Goal: Information Seeking & Learning: Compare options

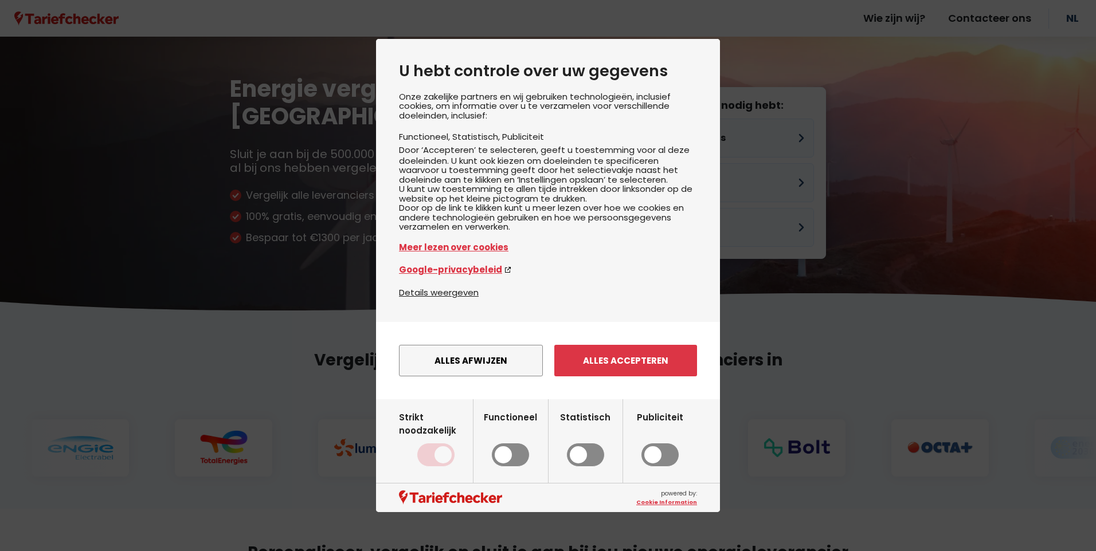
click at [606, 356] on div "Alles afwijzen Instellingen opslaan Alles accepteren" at bounding box center [548, 360] width 298 height 43
click at [600, 374] on button "Alles accepteren" at bounding box center [625, 361] width 143 height 32
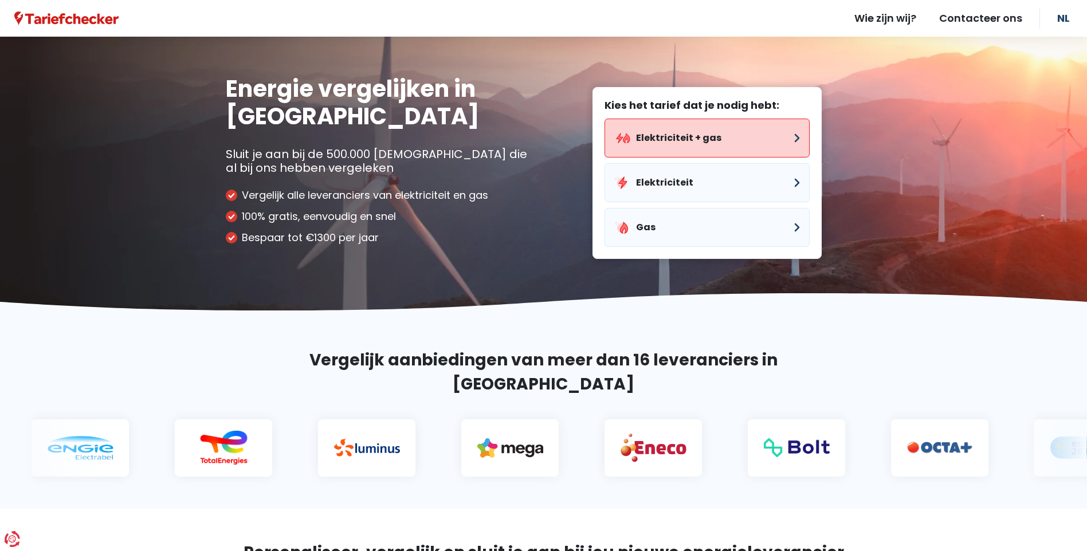
click at [701, 143] on button "Elektriciteit + gas" at bounding box center [707, 138] width 205 height 39
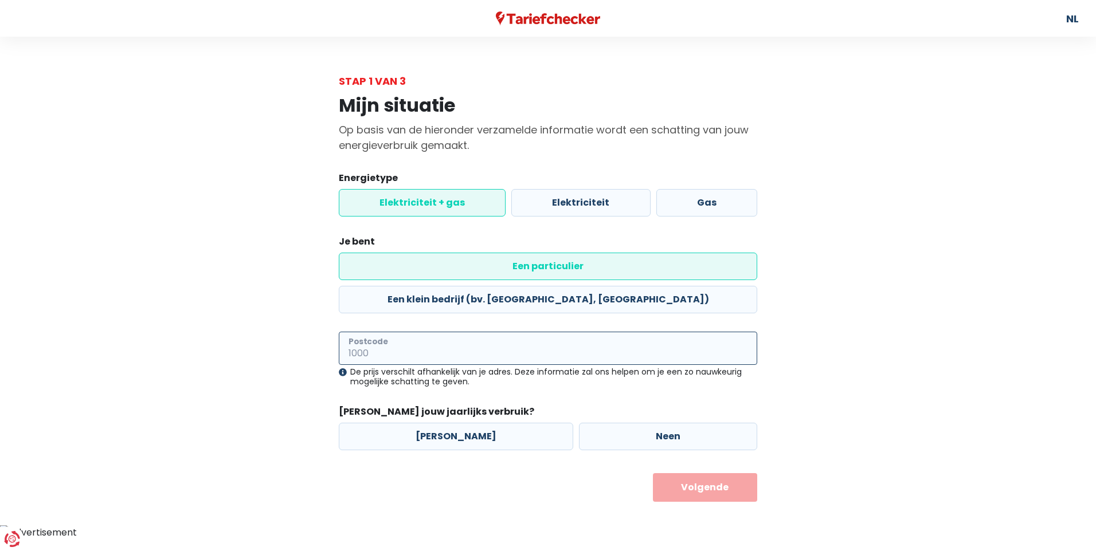
click at [471, 332] on input "Postcode" at bounding box center [548, 348] width 418 height 33
type input "1980"
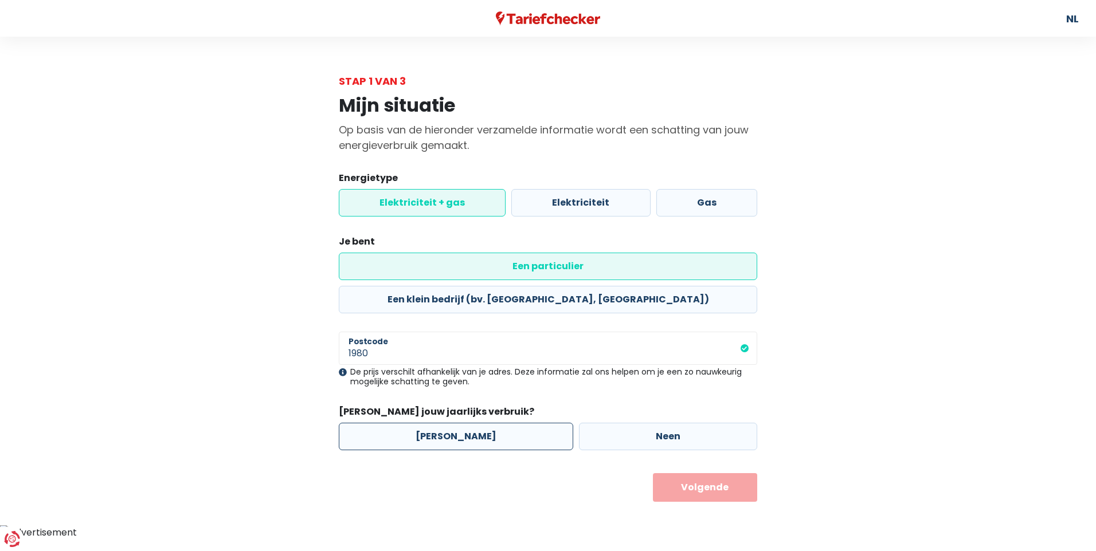
click at [441, 423] on label "[PERSON_NAME]" at bounding box center [456, 437] width 234 height 28
click at [441, 423] on input "[PERSON_NAME]" at bounding box center [456, 437] width 234 height 28
radio input "true"
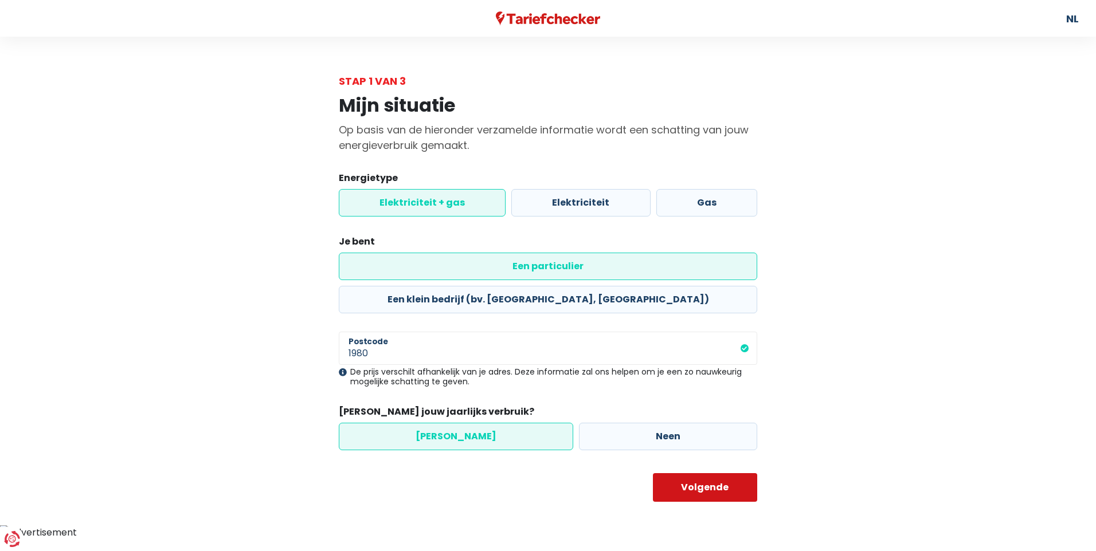
click at [705, 473] on button "Volgende" at bounding box center [705, 487] width 105 height 29
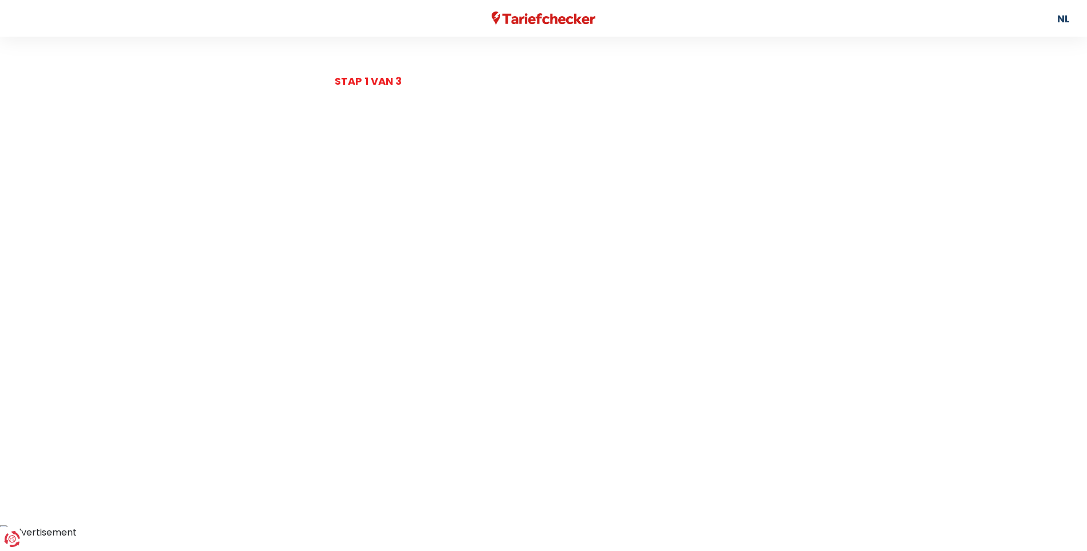
select select
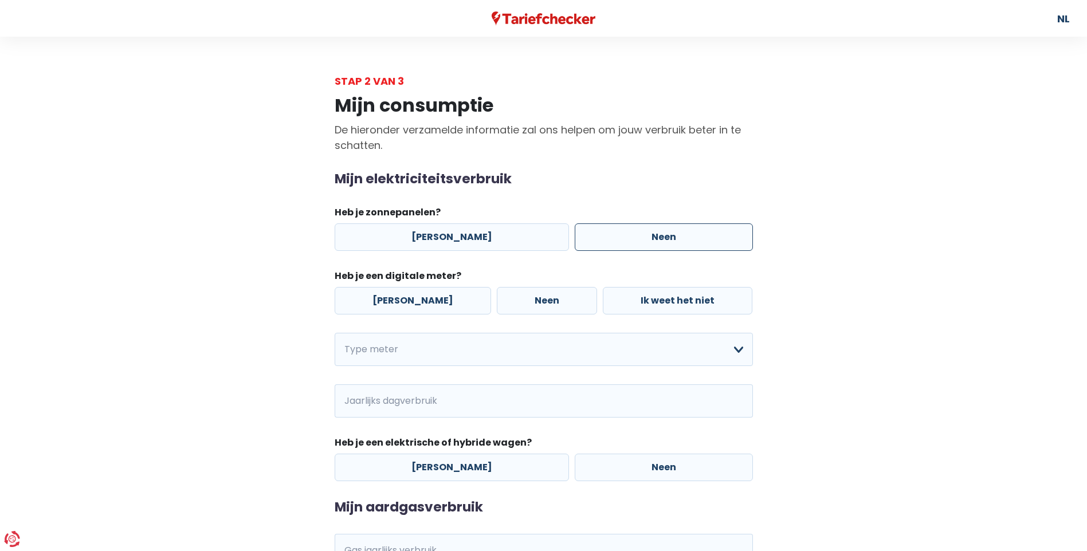
click at [633, 244] on label "Neen" at bounding box center [664, 237] width 178 height 28
click at [633, 244] on input "Neen" at bounding box center [664, 237] width 178 height 28
radio input "true"
click at [424, 303] on label "[PERSON_NAME]" at bounding box center [413, 301] width 156 height 28
click at [424, 303] on input "[PERSON_NAME]" at bounding box center [413, 301] width 156 height 28
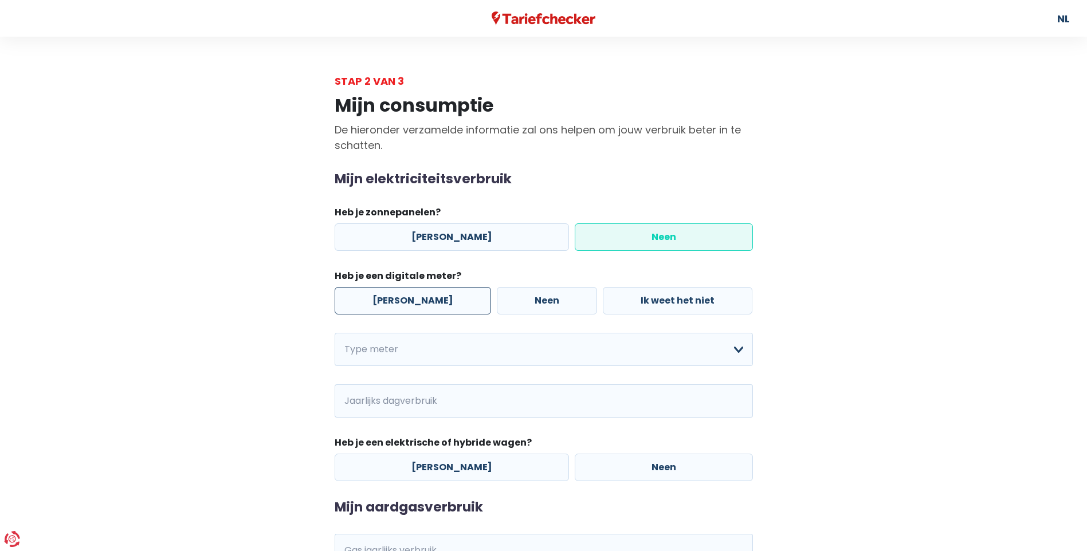
radio input "true"
click at [448, 350] on select "Enkelvoudig Tweevoudig Enkelvoudig + uitsluitend nachttarief Tweevoudig + uitsl…" at bounding box center [544, 349] width 418 height 33
select select "day_night_bi_hourly"
click at [335, 333] on select "Enkelvoudig Tweevoudig Enkelvoudig + uitsluitend nachttarief Tweevoudig + uitsl…" at bounding box center [544, 349] width 418 height 33
click at [426, 402] on input "Jaarlijks dagverbruik" at bounding box center [450, 401] width 169 height 33
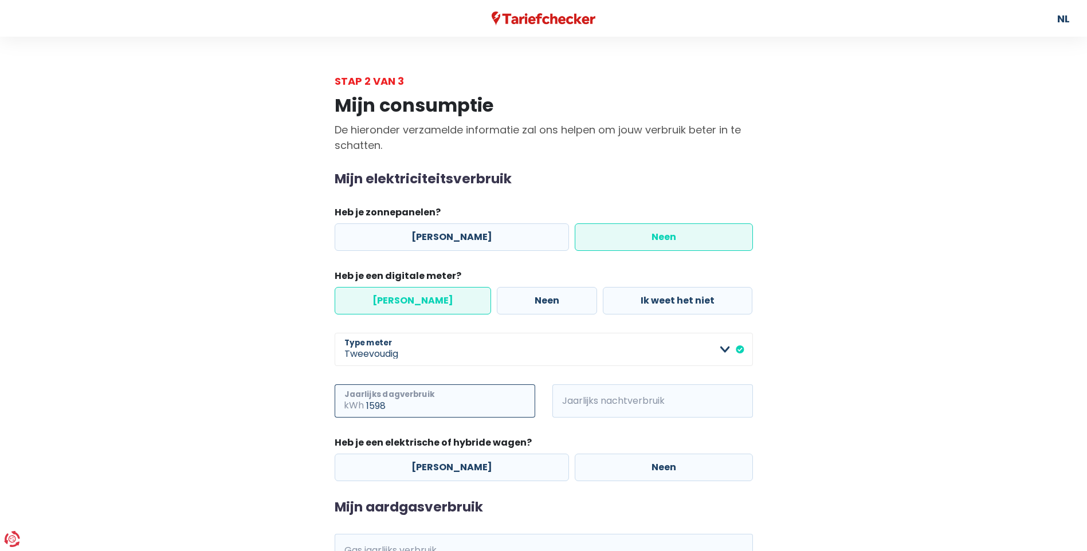
type input "1598"
click at [586, 407] on input "Jaarlijks nachtverbruik" at bounding box center [668, 401] width 169 height 33
type input "1177"
click at [623, 468] on label "Neen" at bounding box center [664, 468] width 178 height 28
click at [623, 468] on input "Neen" at bounding box center [664, 468] width 178 height 28
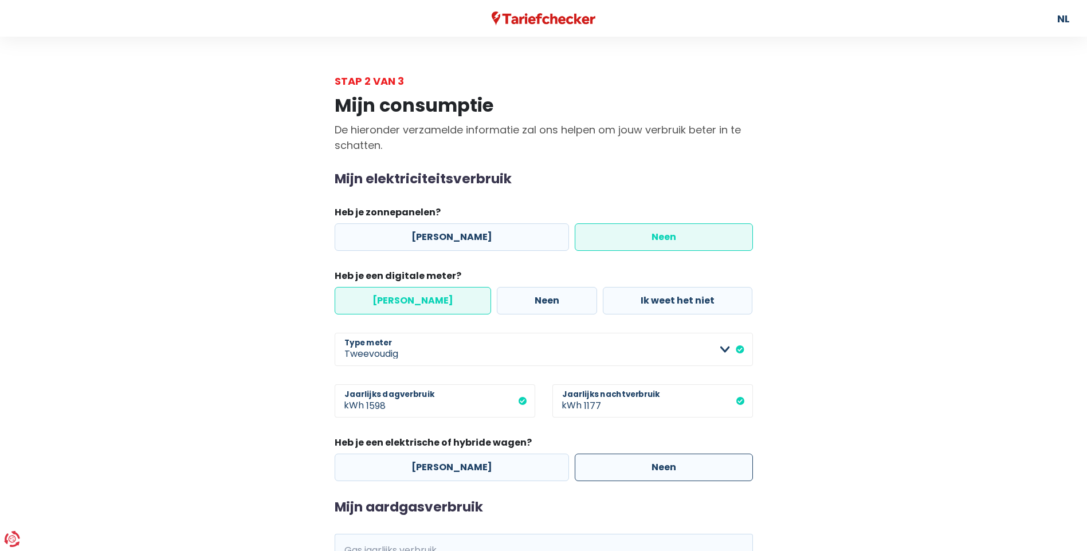
radio input "true"
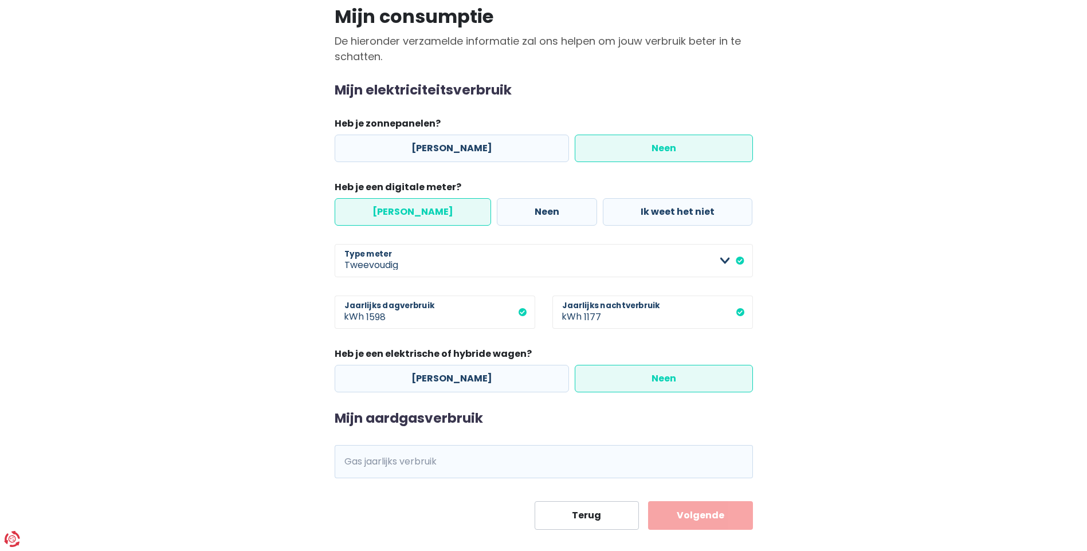
scroll to position [105, 0]
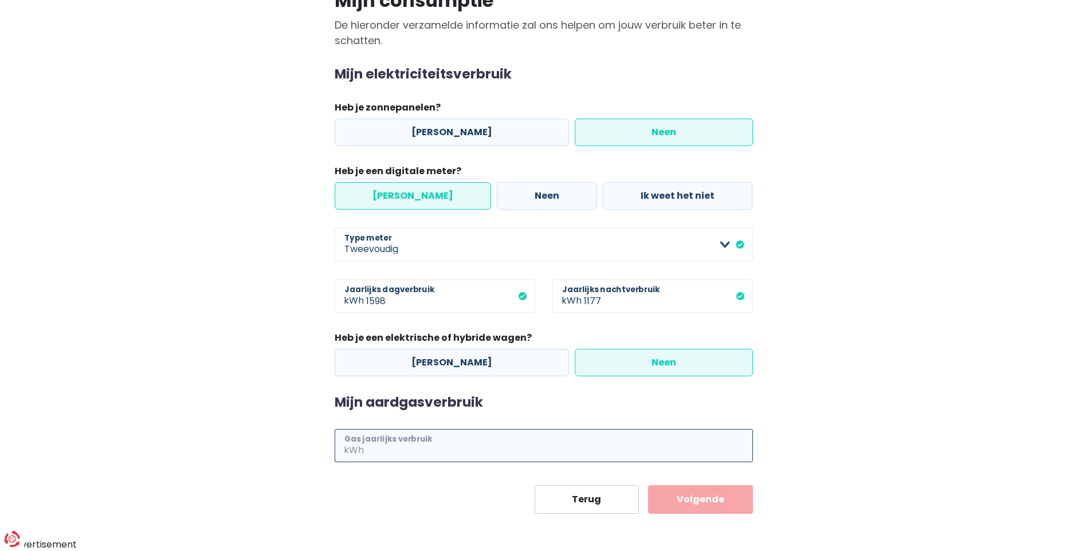
click at [505, 445] on input "Gas jaarlijks verbruik" at bounding box center [559, 445] width 387 height 33
click at [451, 454] on input "Gas jaarlijks verbruik" at bounding box center [559, 445] width 387 height 33
type input "19628"
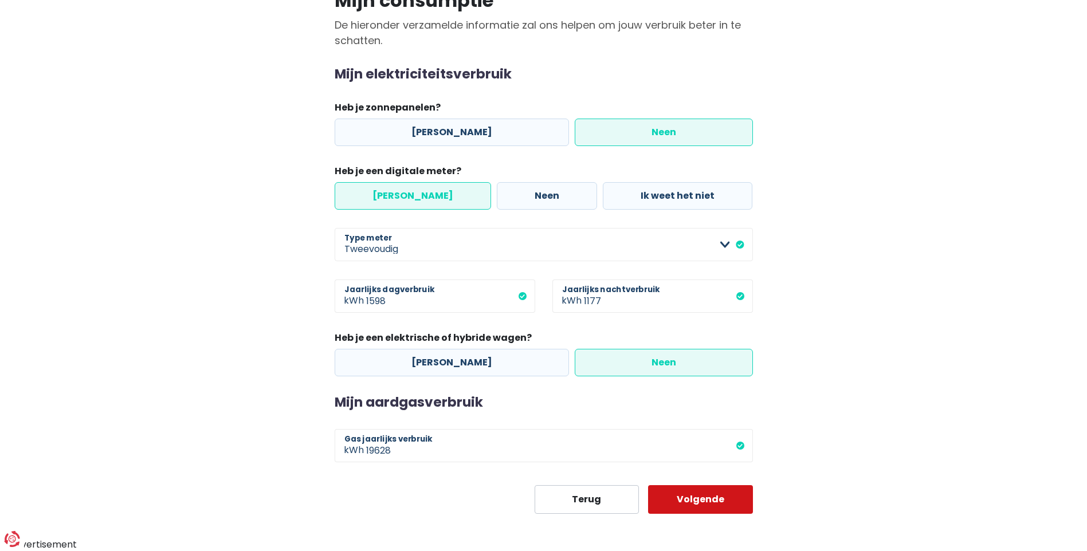
click at [693, 500] on button "Volgende" at bounding box center [700, 499] width 105 height 29
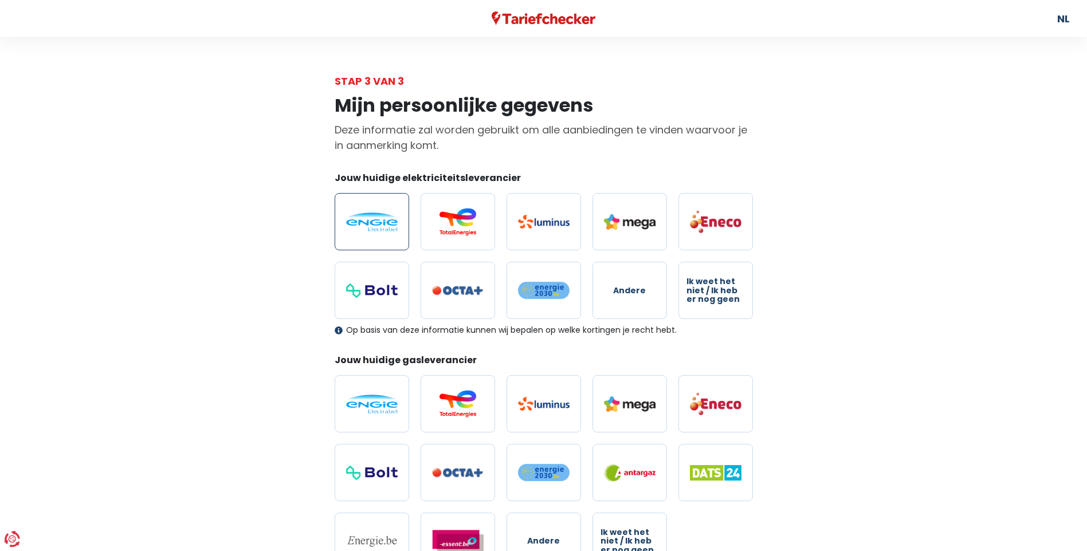
click at [374, 231] on img at bounding box center [372, 222] width 52 height 19
click at [374, 231] on input "radio" at bounding box center [372, 221] width 74 height 57
radio input "true"
click at [373, 411] on img at bounding box center [372, 404] width 52 height 19
click at [373, 411] on input "radio" at bounding box center [372, 403] width 74 height 57
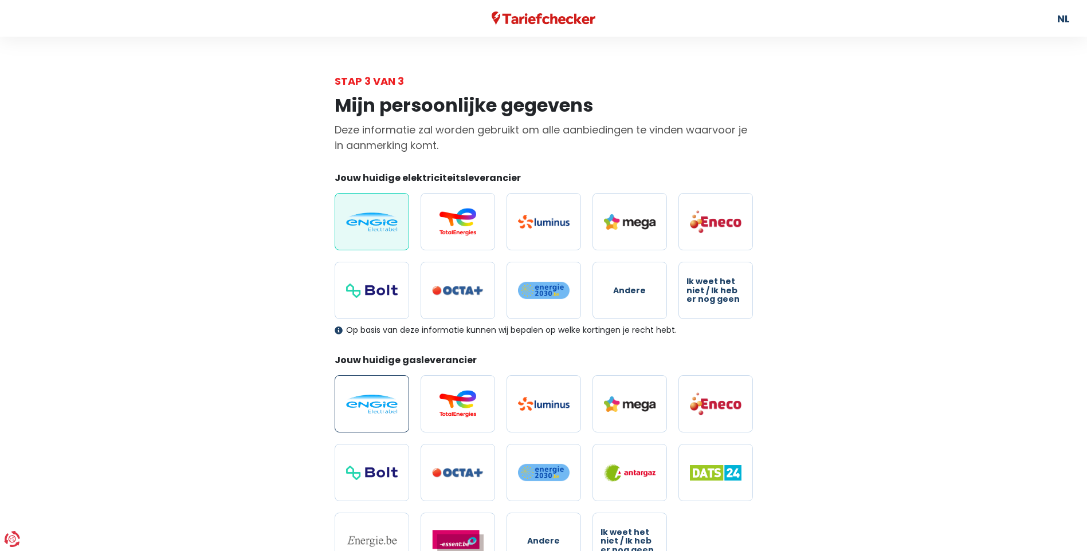
radio input "true"
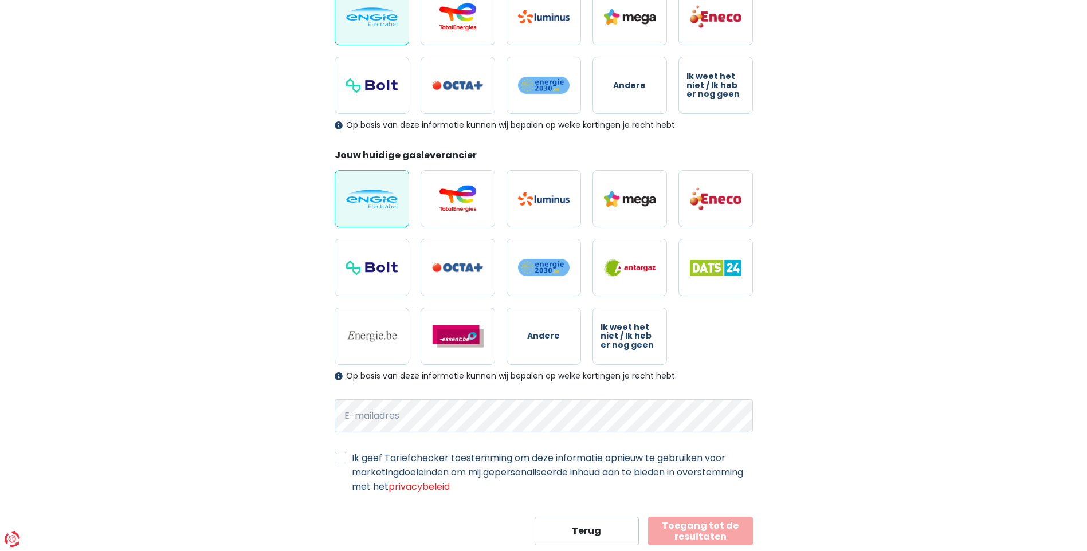
scroll to position [179, 0]
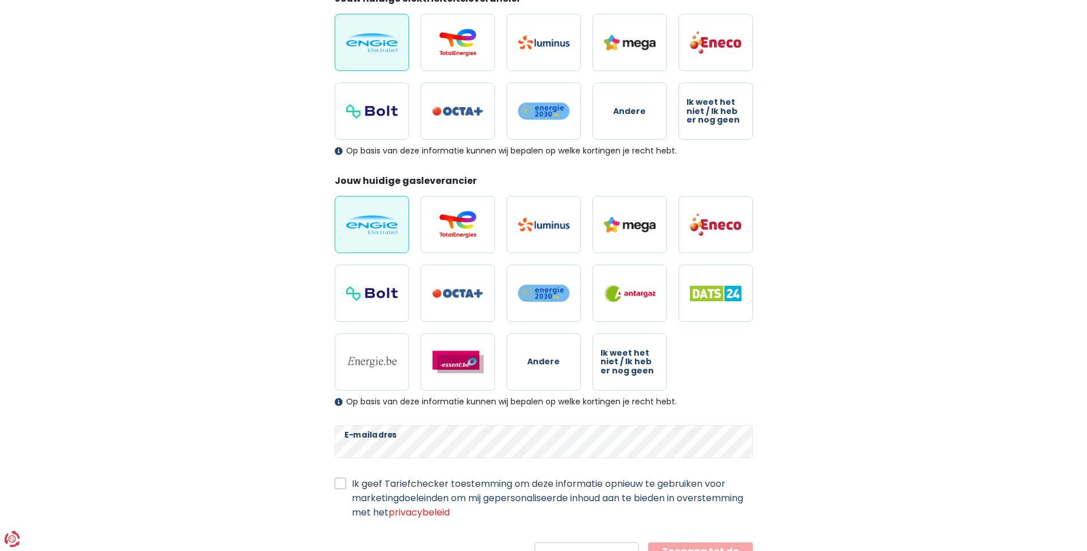
click at [352, 483] on label "Ik geef Tariefchecker toestemming om deze informatie opnieuw te gebruiken voor …" at bounding box center [552, 498] width 401 height 43
click at [340, 483] on input "Ik geef Tariefchecker toestemming om deze informatie opnieuw te gebruiken voor …" at bounding box center [340, 482] width 11 height 11
checkbox input "true"
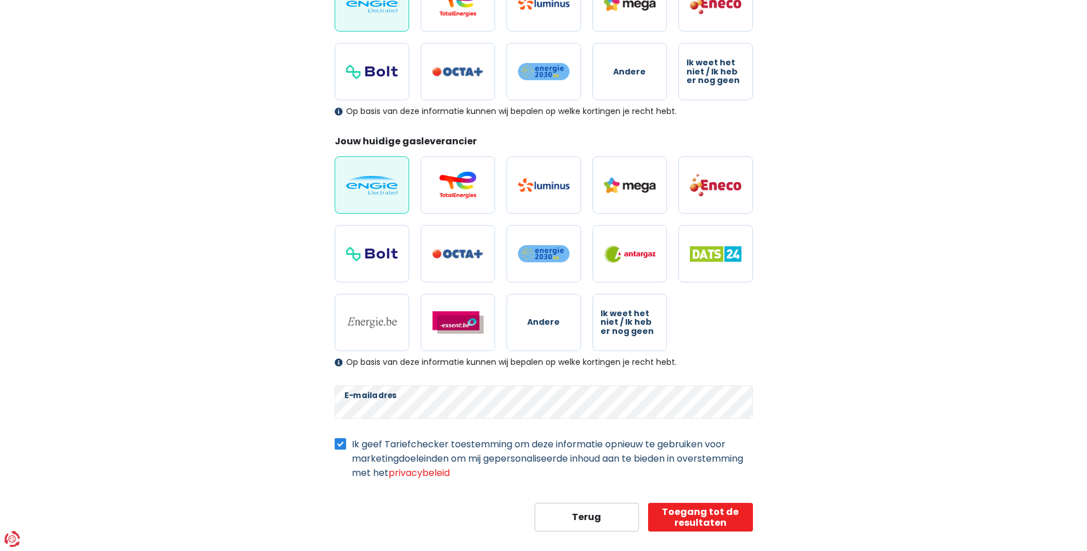
scroll to position [237, 0]
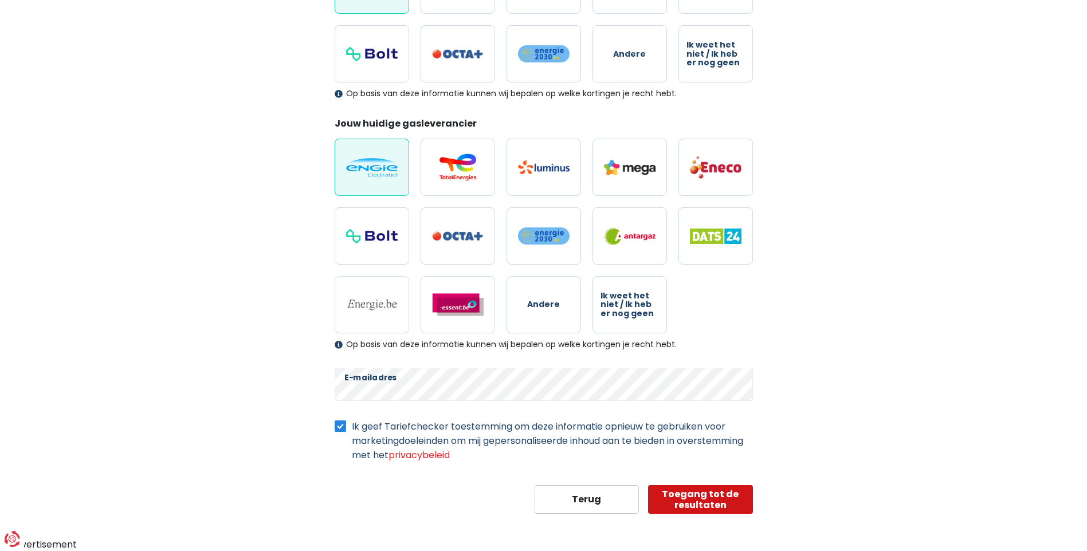
click at [717, 496] on button "Toegang tot de resultaten" at bounding box center [700, 499] width 105 height 29
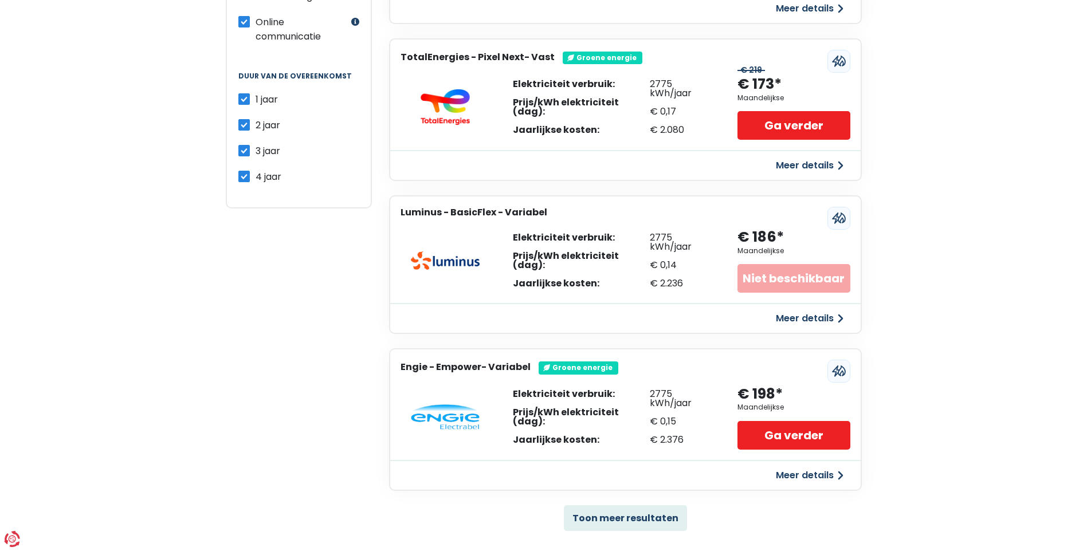
scroll to position [573, 0]
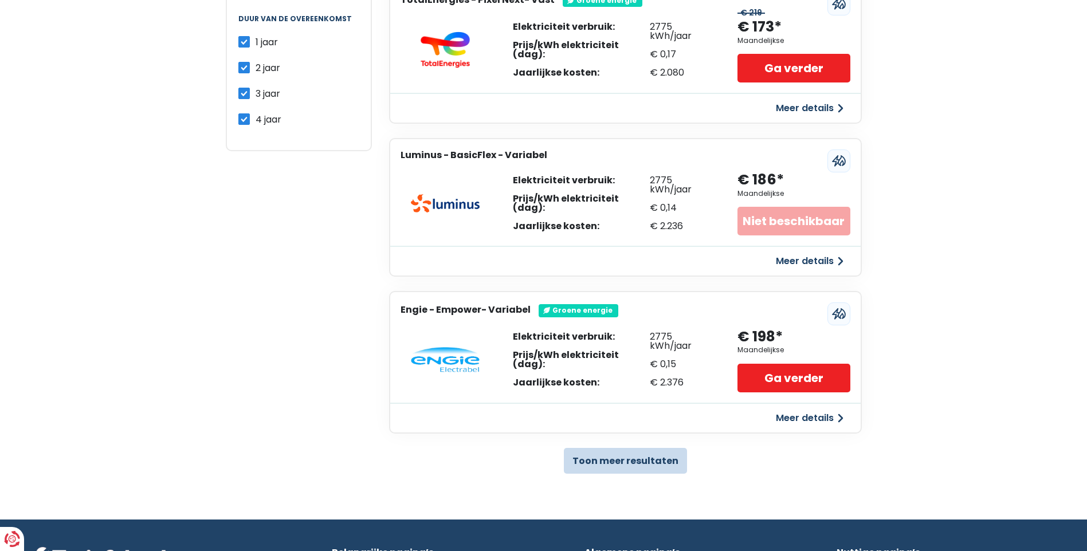
click at [591, 461] on button "Toon meer resultaten" at bounding box center [625, 461] width 123 height 26
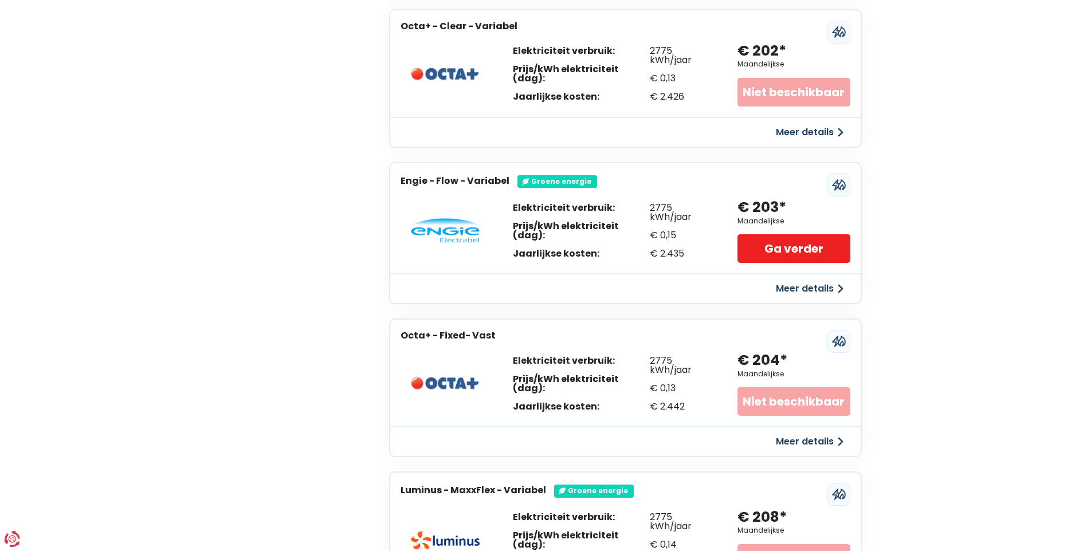
scroll to position [974, 0]
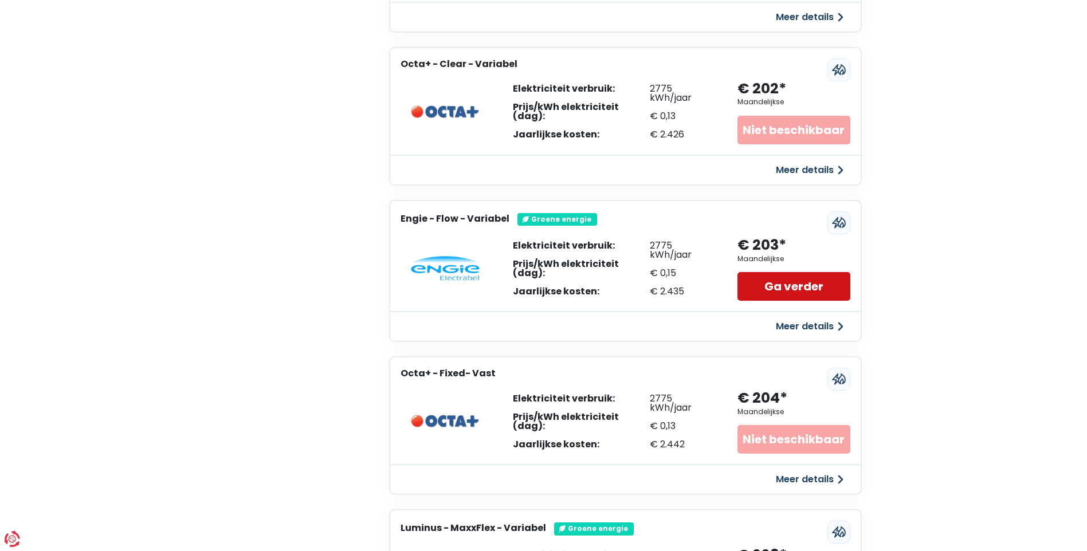
click at [790, 288] on link "Ga verder" at bounding box center [793, 286] width 112 height 29
